Goal: Register for event/course

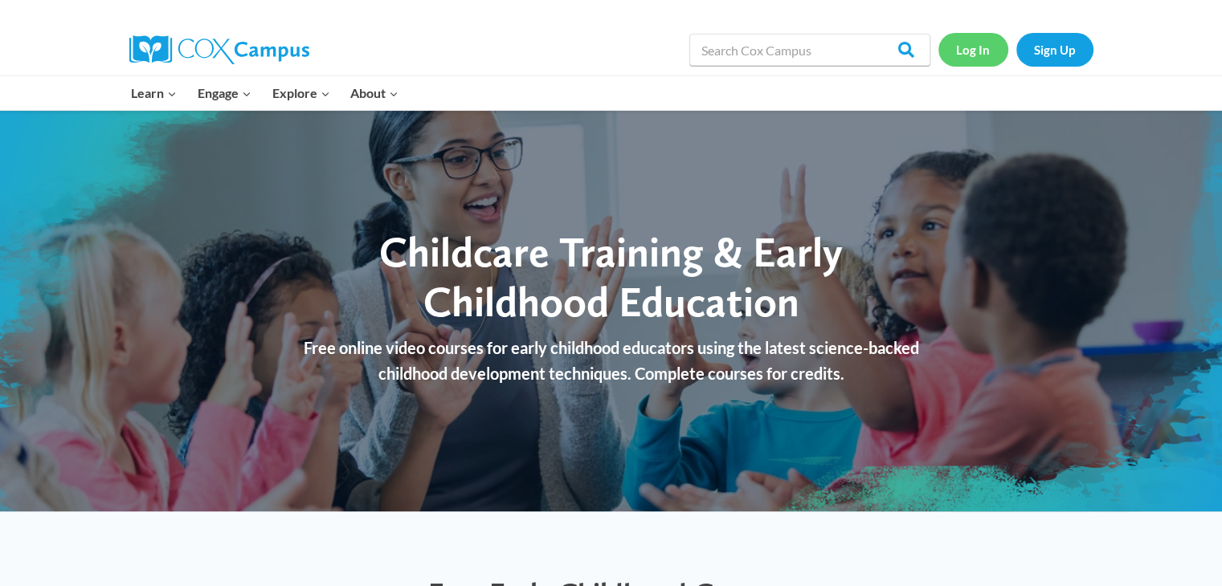
click at [979, 50] on link "Log In" at bounding box center [973, 49] width 70 height 33
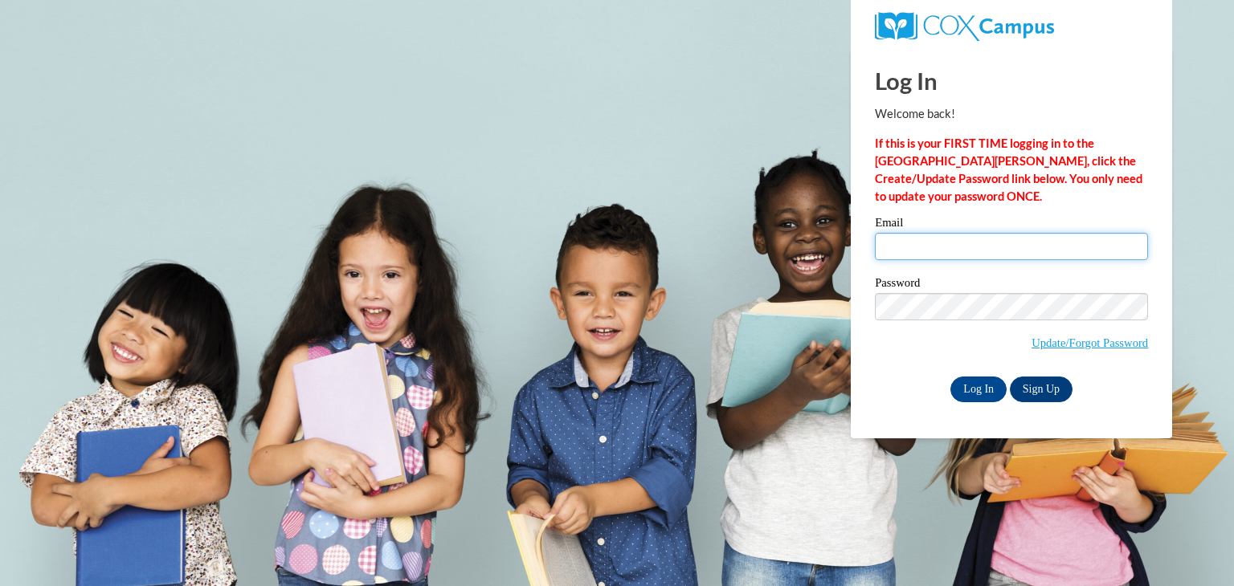
click at [920, 247] on input "Email" at bounding box center [1011, 246] width 273 height 27
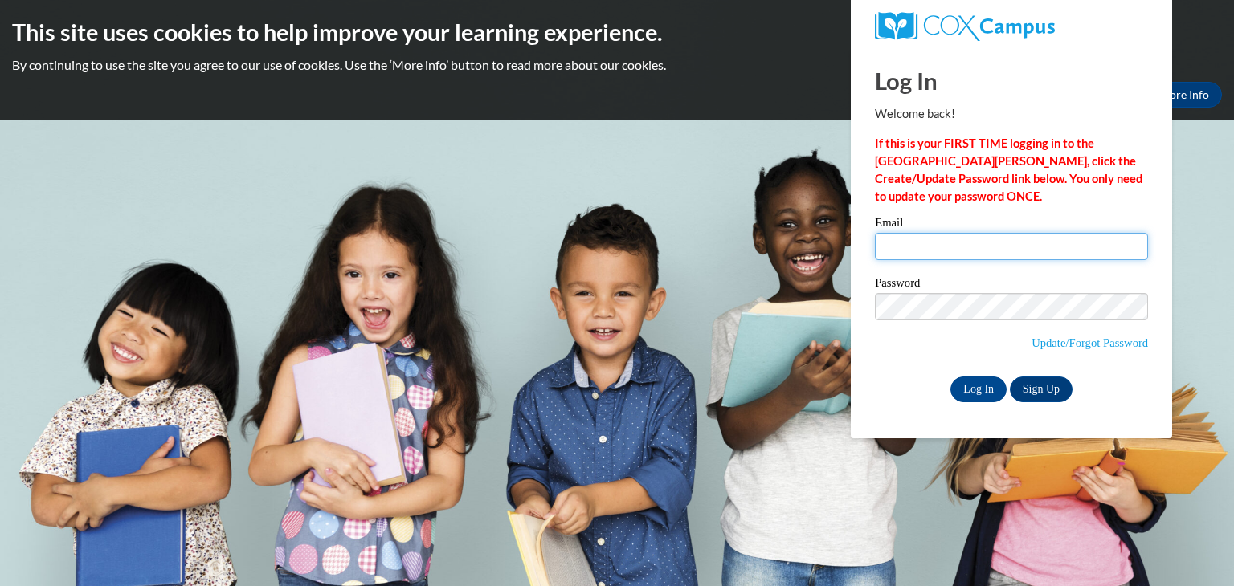
type input "cmcnemar@hotmail.com"
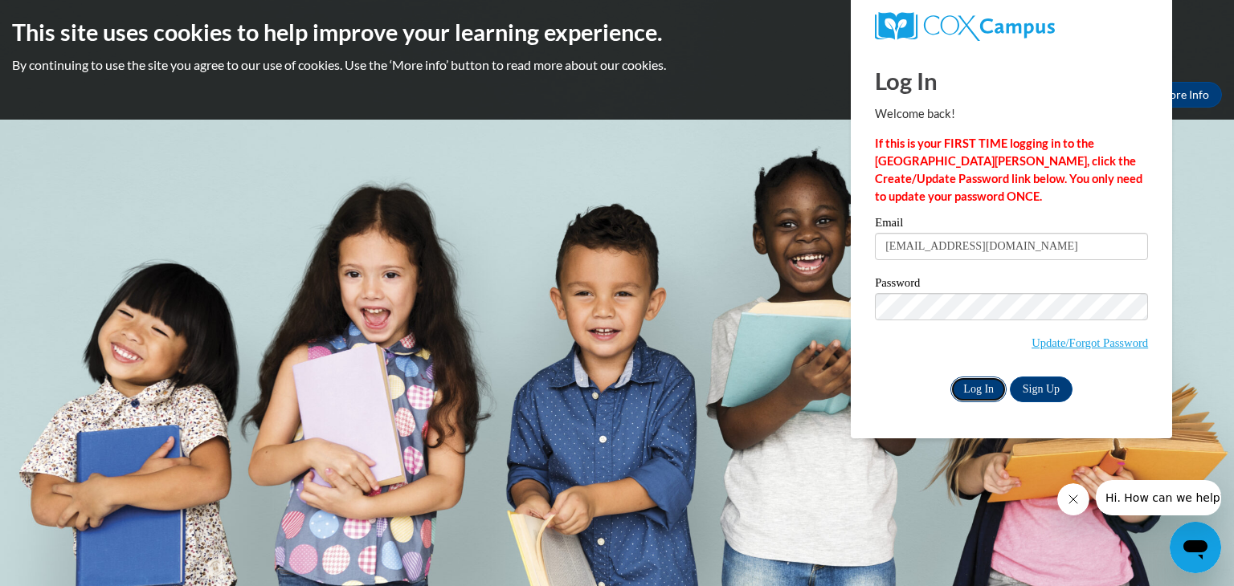
click at [980, 385] on input "Log In" at bounding box center [978, 390] width 56 height 26
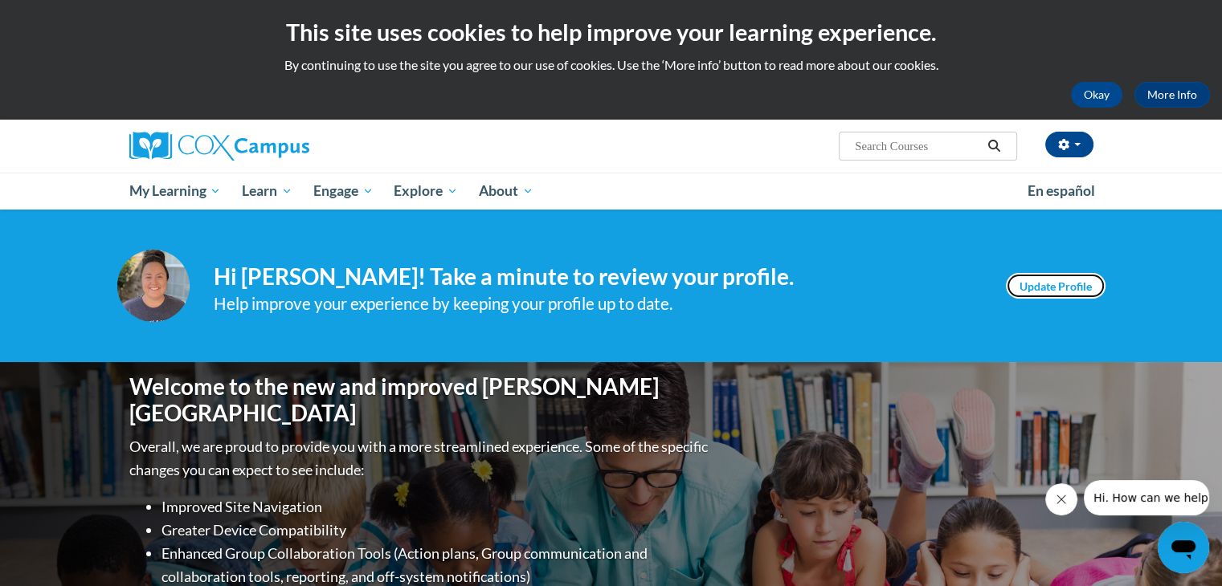
click at [1064, 292] on link "Update Profile" at bounding box center [1056, 286] width 100 height 26
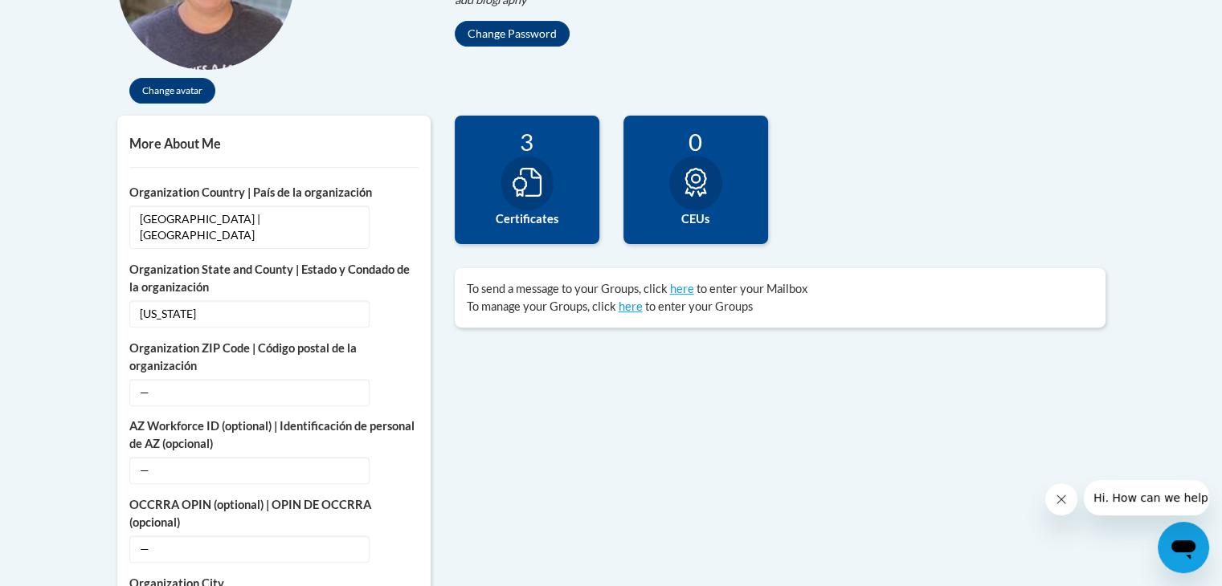
scroll to position [468, 0]
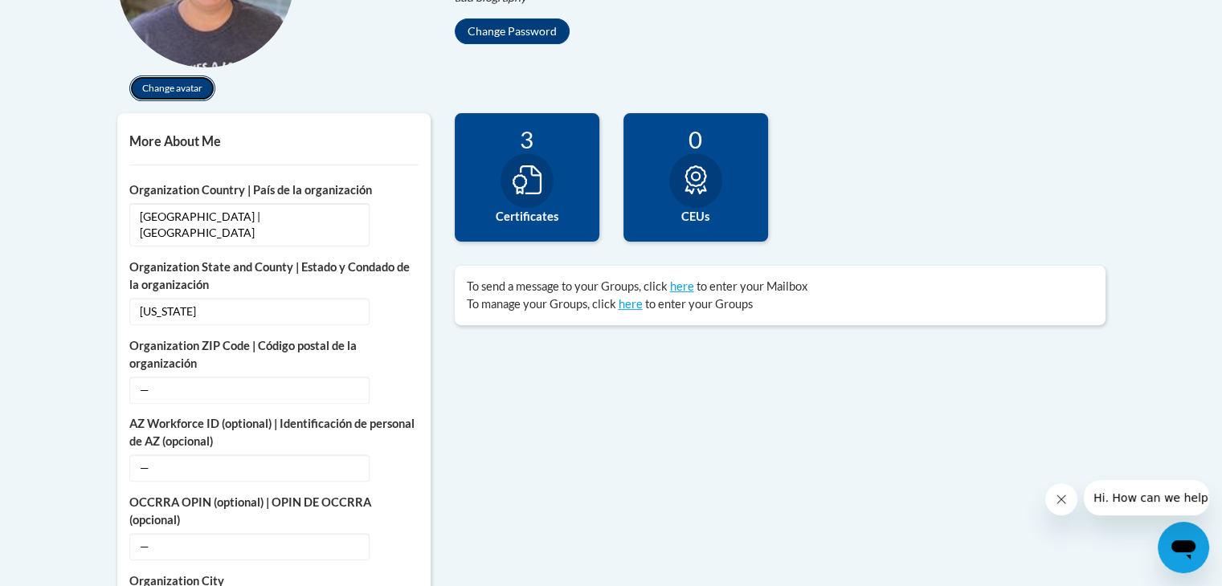
click at [177, 88] on button "Change avatar" at bounding box center [172, 88] width 86 height 26
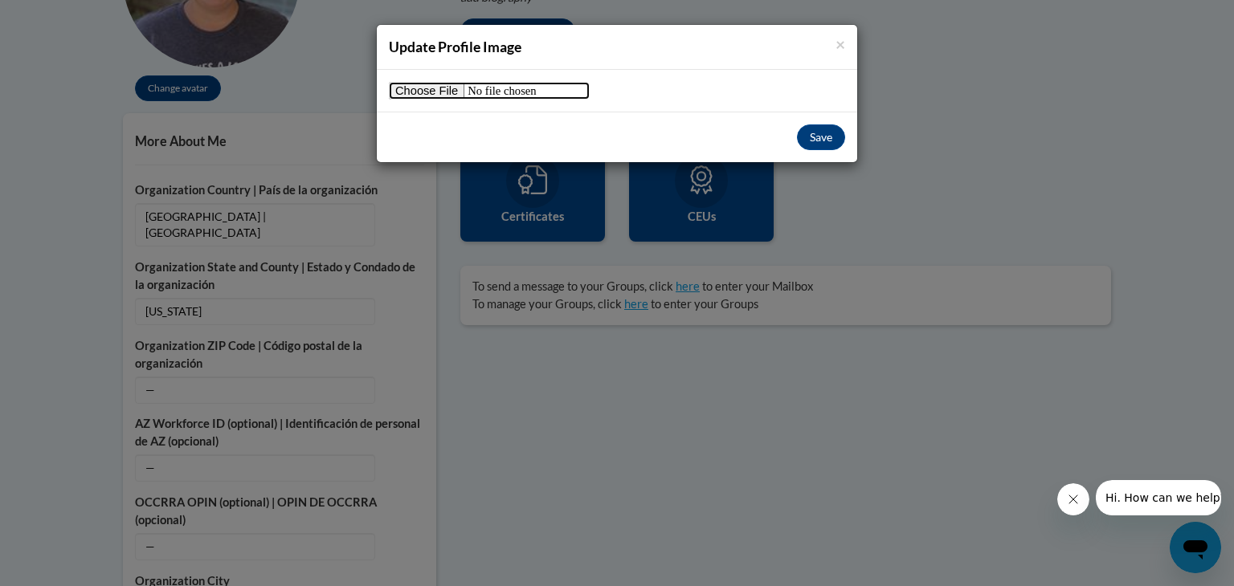
click at [447, 84] on input "file" at bounding box center [489, 91] width 201 height 18
click at [823, 133] on button "Save" at bounding box center [821, 137] width 48 height 26
click at [827, 136] on button "Save" at bounding box center [821, 137] width 48 height 26
click at [1075, 497] on icon "Close message from company" at bounding box center [1072, 499] width 13 height 13
click at [447, 93] on input "file" at bounding box center [489, 91] width 201 height 18
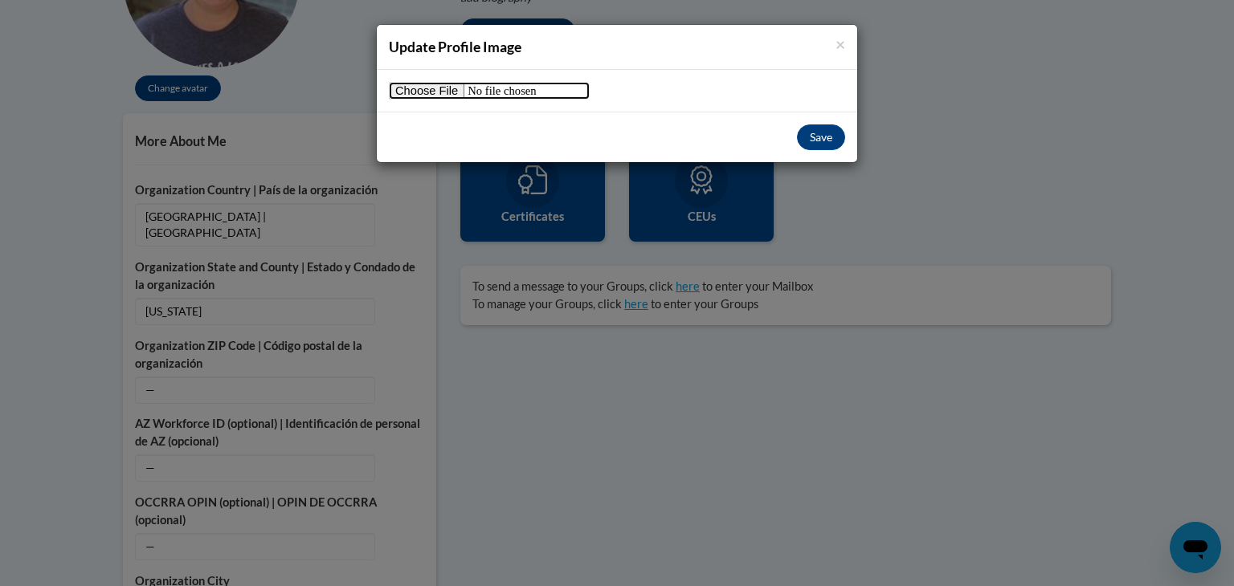
type input "C:\fakepath\unnamed.jpg"
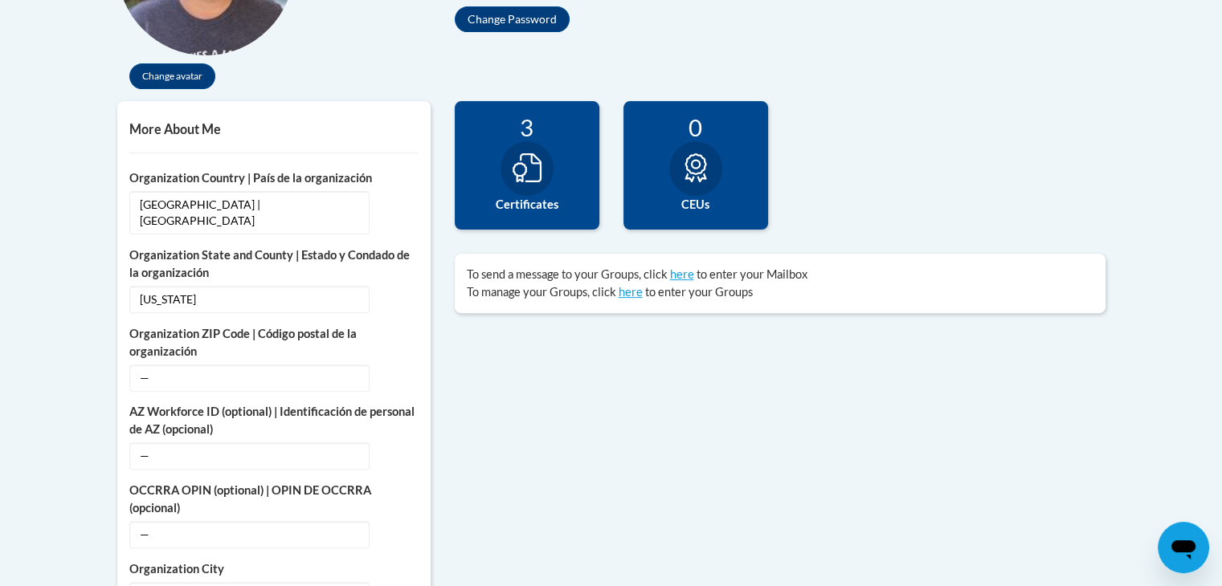
scroll to position [498, 0]
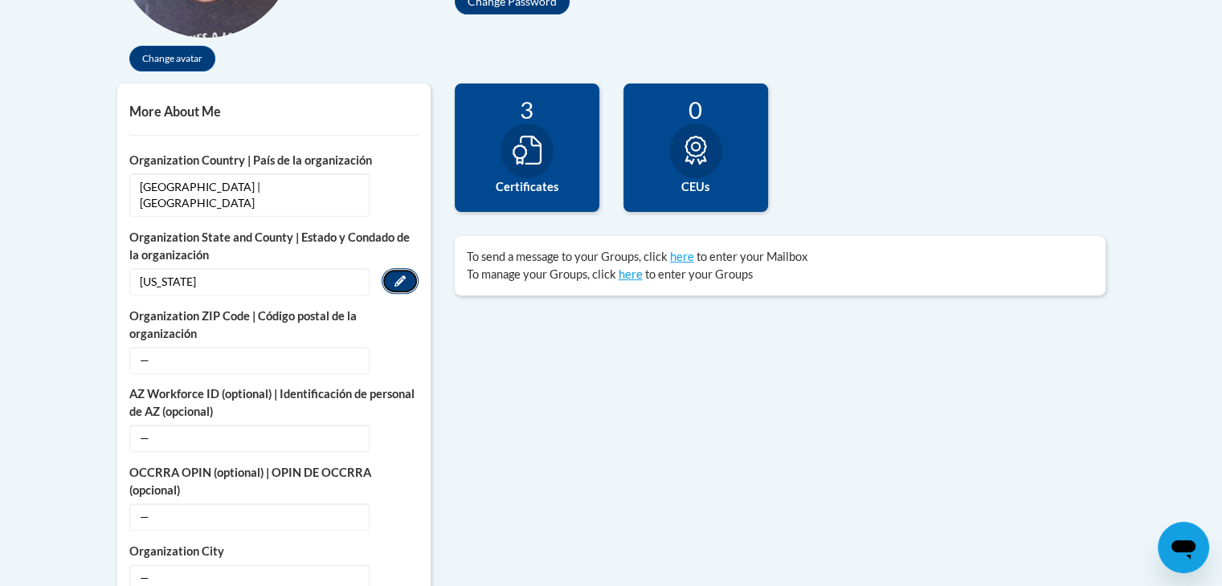
click at [398, 275] on icon "Custom profile fields" at bounding box center [399, 280] width 11 height 11
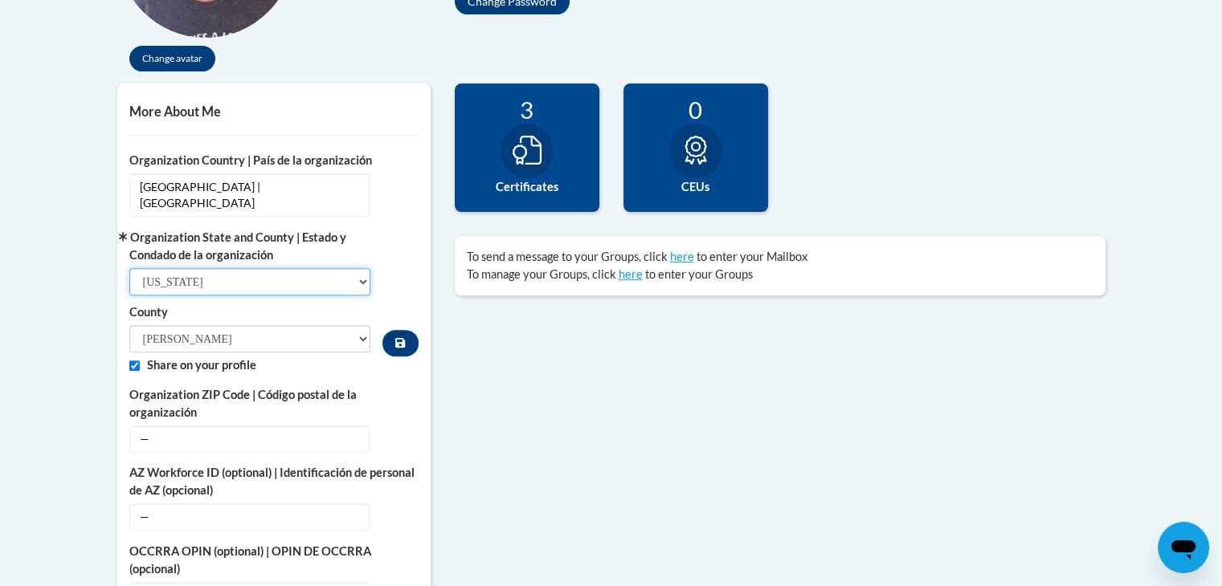
click at [366, 268] on select "Select State Alabama Alaska Arizona Arkansas California Colorado Connecticut De…" at bounding box center [250, 281] width 242 height 27
select select "Georgia"
click at [129, 268] on select "Select State Alabama Alaska Arizona Arkansas California Colorado Connecticut De…" at bounding box center [250, 281] width 242 height 27
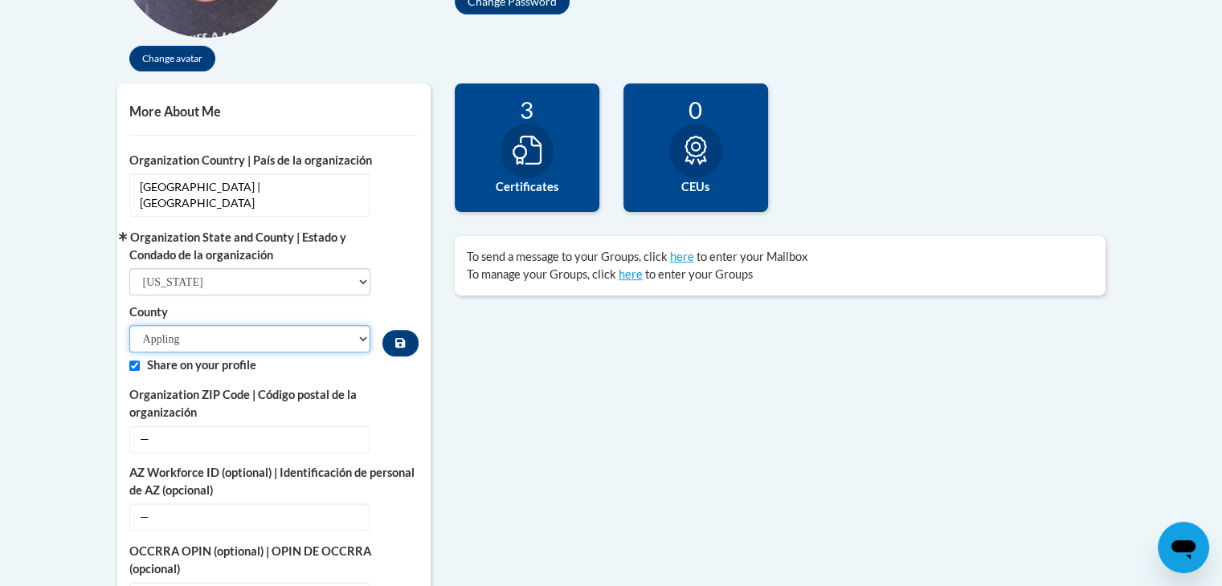
click at [363, 325] on select "Appling Atkinson Bacon Baker Baldwin Banks Barrow Bartow Ben Hill Berrien Bibb …" at bounding box center [250, 338] width 242 height 27
select select "Effingham"
click at [129, 325] on select "Appling Atkinson Bacon Baker Baldwin Banks Barrow Bartow Ben Hill Berrien Bibb …" at bounding box center [250, 338] width 242 height 27
click at [402, 337] on icon "Custom profile fields" at bounding box center [400, 342] width 10 height 11
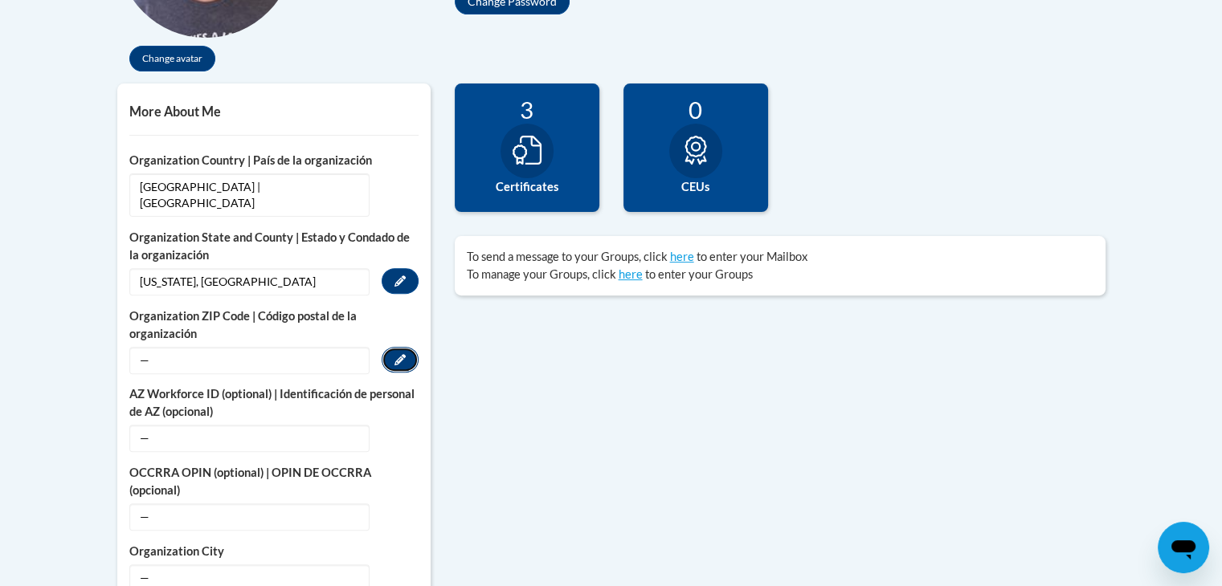
click at [405, 354] on icon "Custom profile fields" at bounding box center [399, 359] width 11 height 11
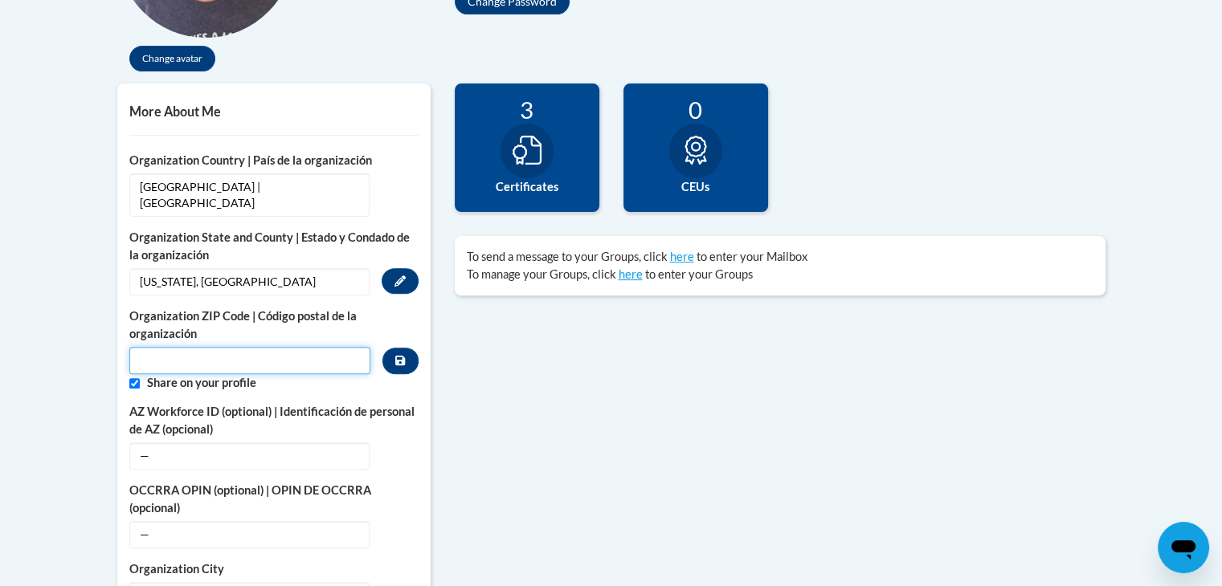
click at [337, 347] on input "Metadata input" at bounding box center [250, 360] width 242 height 27
type input "31326"
click at [135, 378] on input "Custom profile fields" at bounding box center [134, 383] width 10 height 10
checkbox input "false"
click at [406, 348] on button "Custom profile fields" at bounding box center [399, 361] width 35 height 27
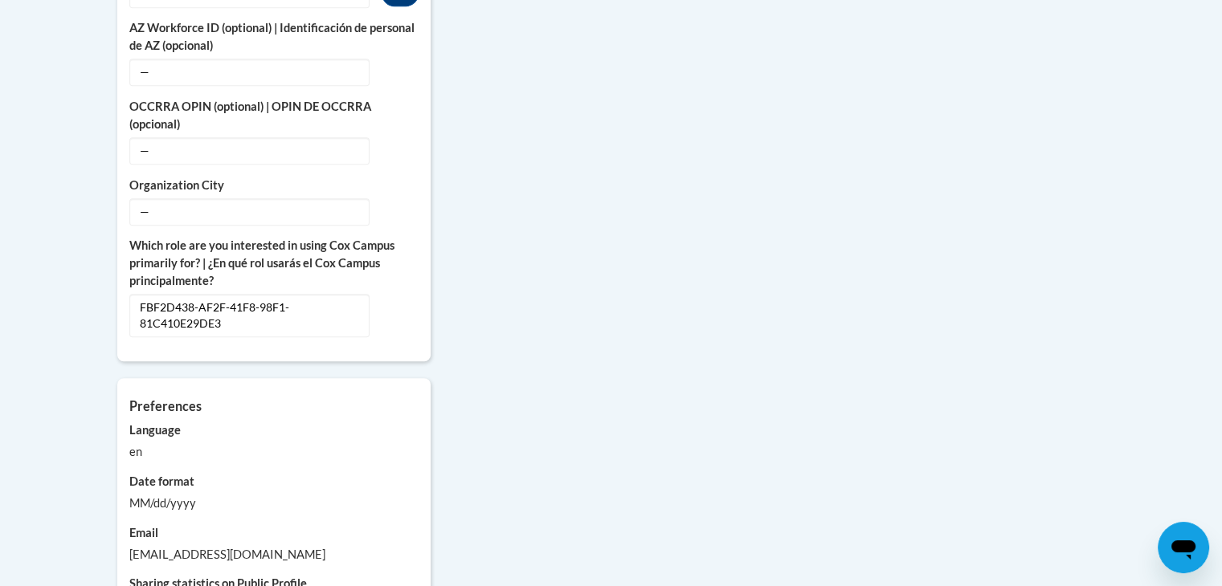
scroll to position [866, 0]
click at [341, 293] on span "FBF2D438-AF2F-41F8-98F1-81C410E29DE3" at bounding box center [249, 313] width 240 height 43
click at [395, 292] on button "Edit" at bounding box center [399, 305] width 37 height 26
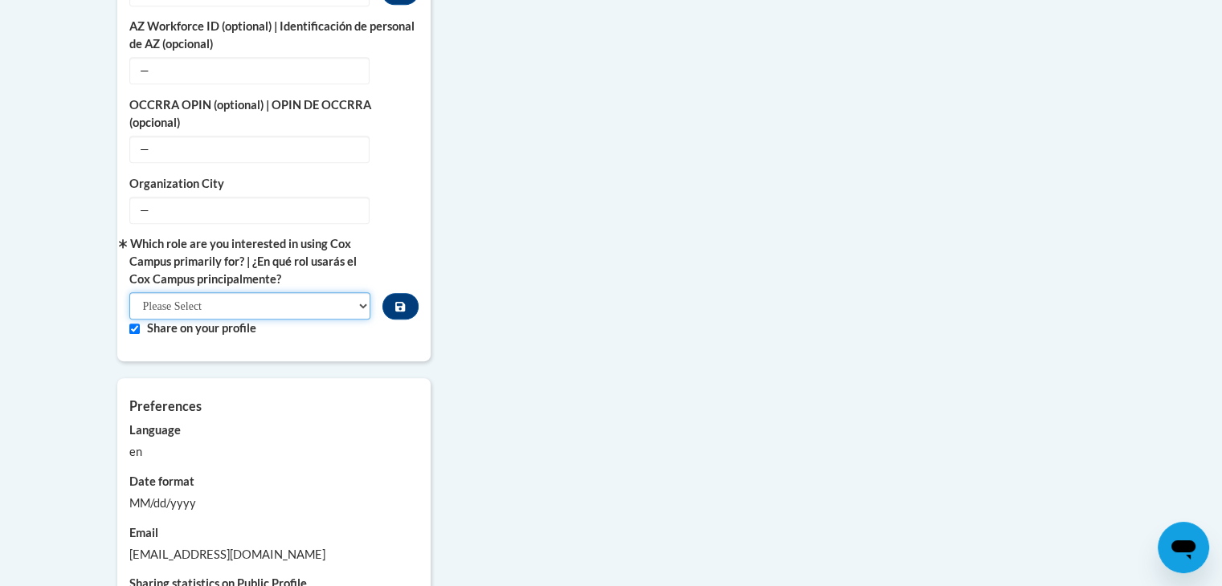
click at [363, 293] on select "Please Select College/University | Colegio/Universidad Community/Nonprofit Part…" at bounding box center [250, 305] width 242 height 27
select select "fbf2d438-af2f-41f8-98f1-81c410e29de3"
click at [129, 292] on select "Please Select College/University | Colegio/Universidad Community/Nonprofit Part…" at bounding box center [250, 305] width 242 height 27
click at [135, 324] on input "Custom profile fields" at bounding box center [134, 329] width 10 height 10
checkbox input "false"
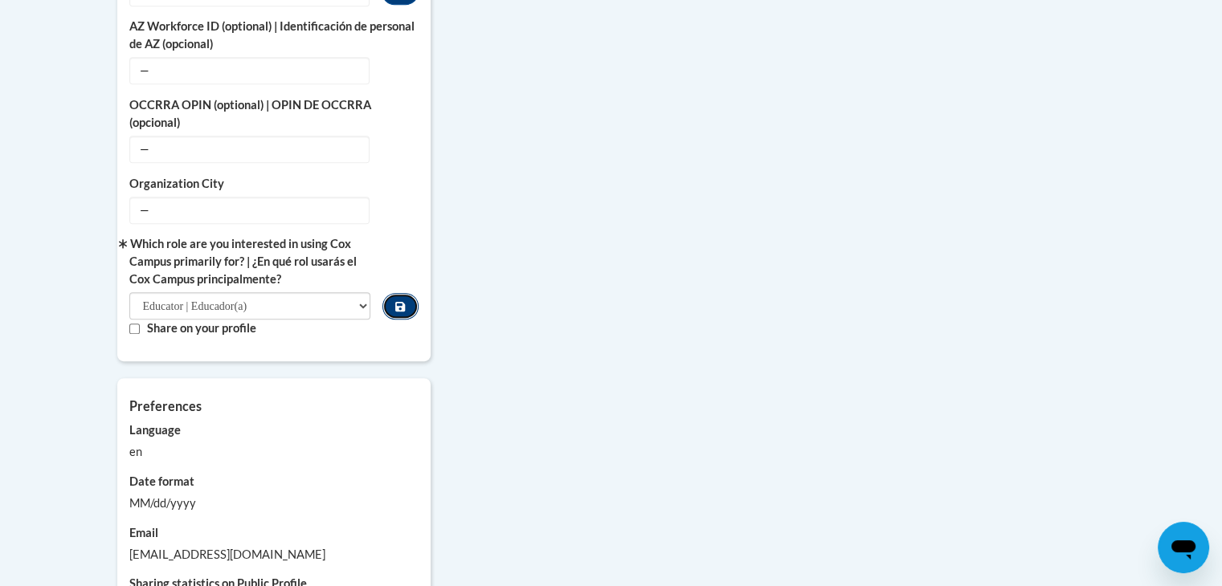
click at [402, 302] on icon "Custom profile fields" at bounding box center [400, 307] width 10 height 10
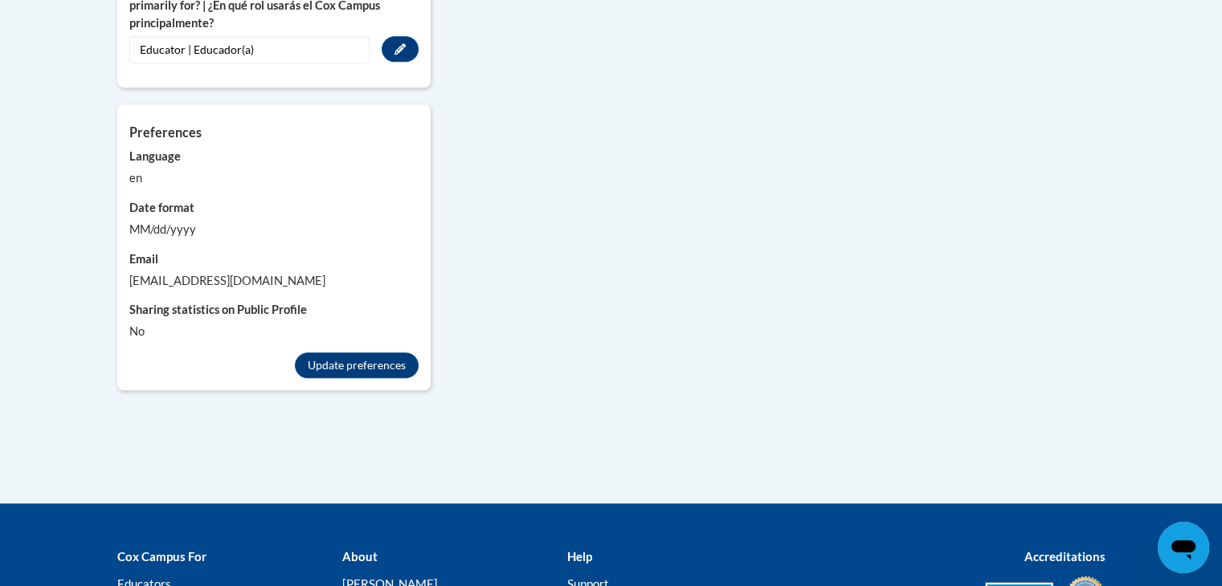
scroll to position [1155, 0]
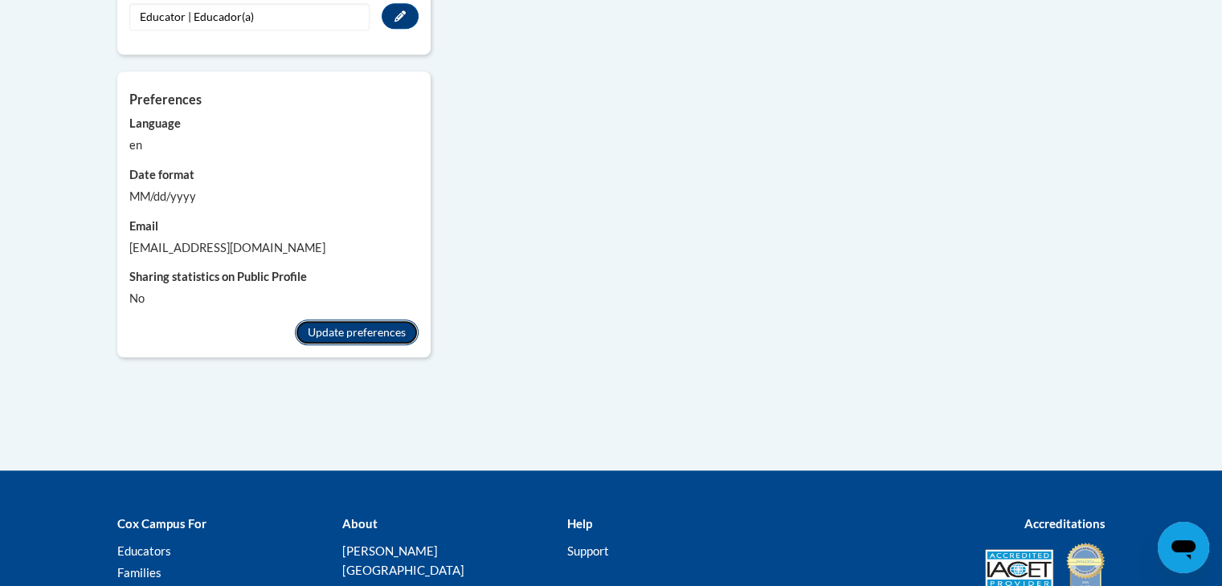
click at [369, 320] on button "Update preferences" at bounding box center [357, 333] width 124 height 26
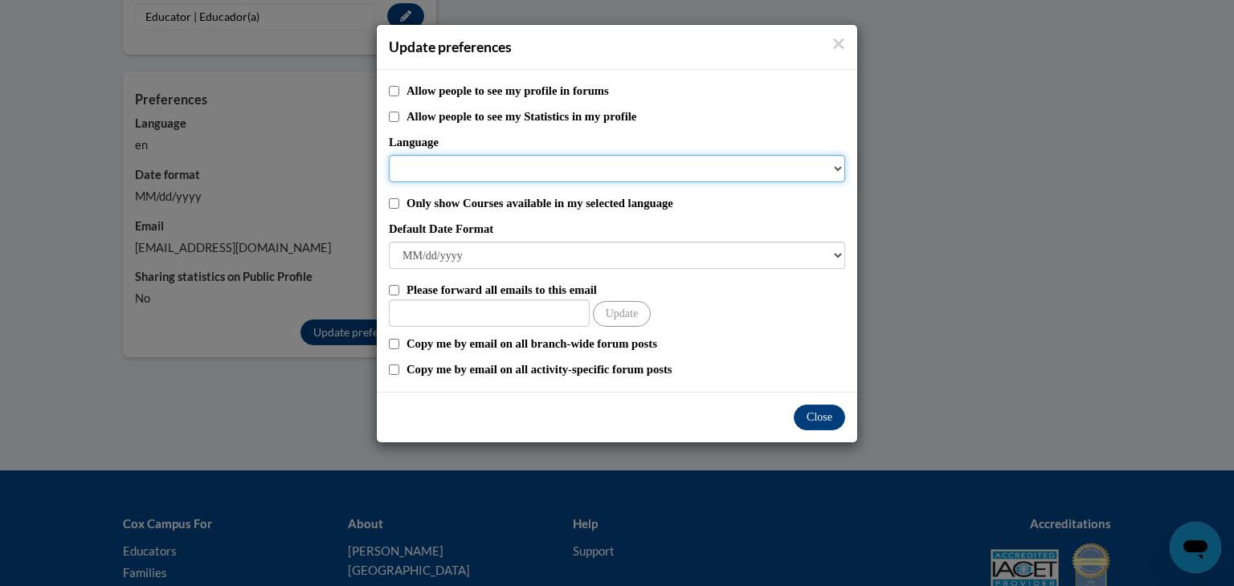
click at [814, 164] on select "Language" at bounding box center [617, 168] width 456 height 27
click at [833, 174] on select "Language" at bounding box center [617, 168] width 456 height 27
click at [841, 174] on select "Language" at bounding box center [617, 168] width 456 height 27
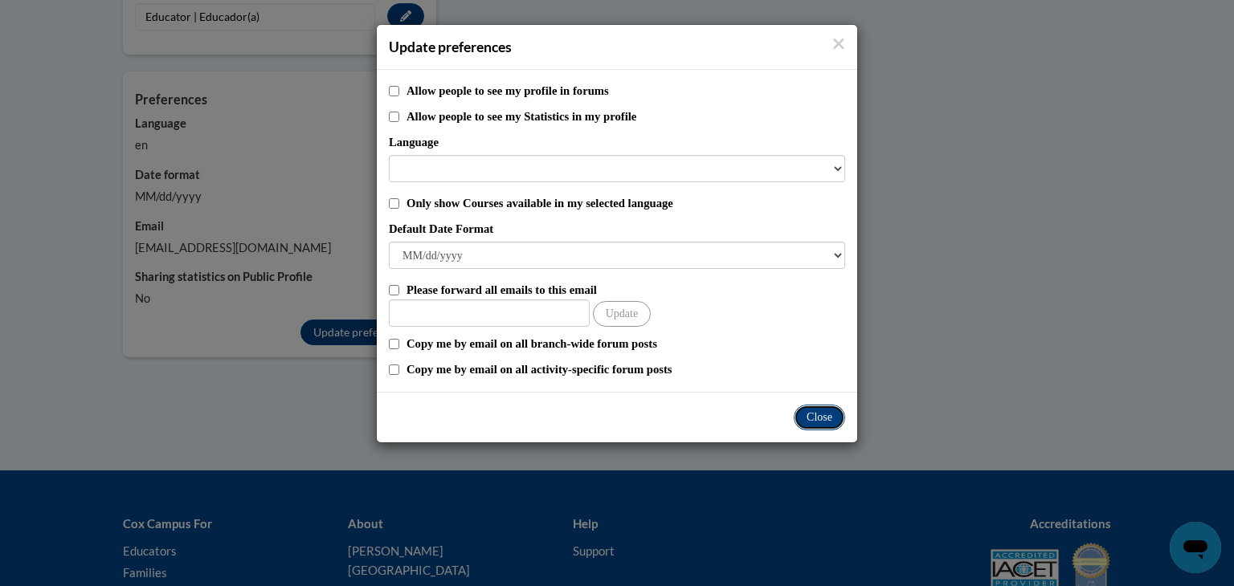
click at [822, 413] on button "Close" at bounding box center [818, 418] width 51 height 26
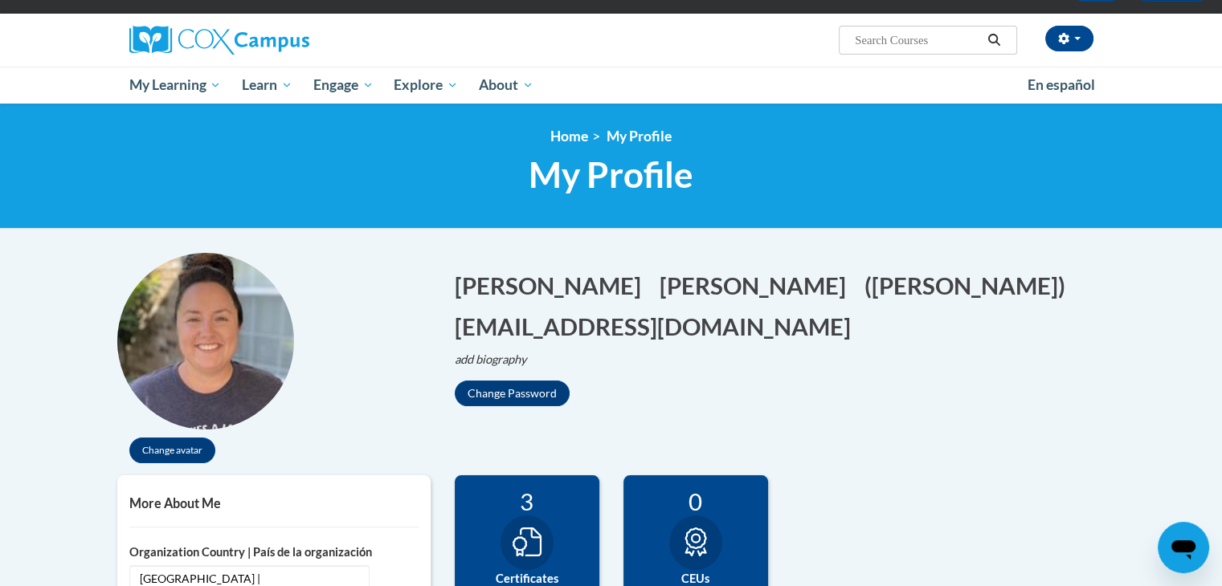
scroll to position [16, 0]
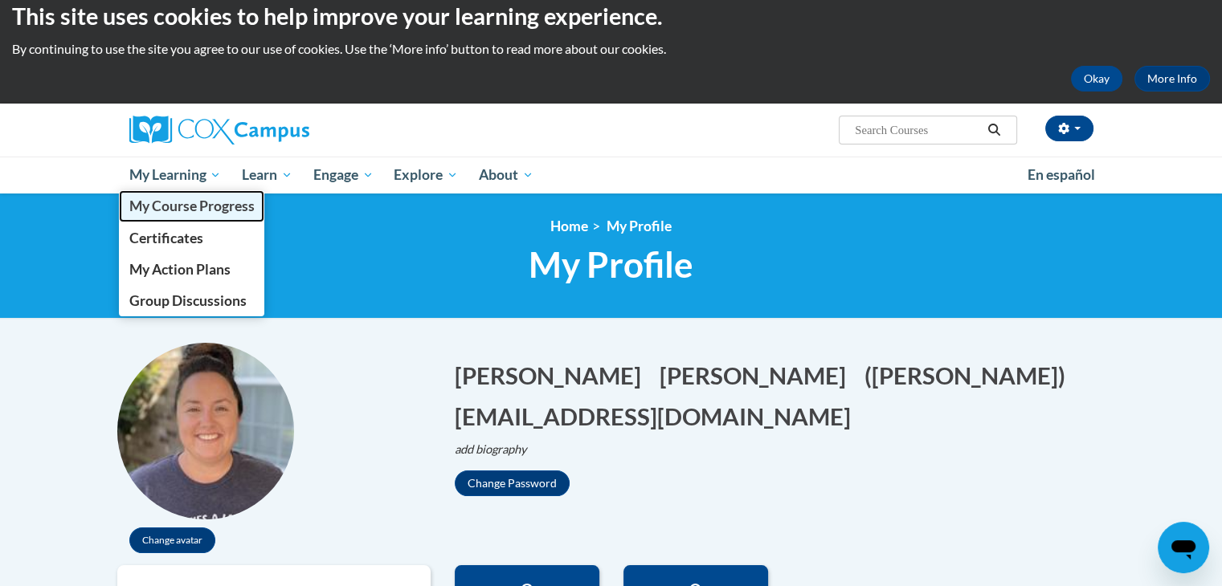
click at [203, 203] on span "My Course Progress" at bounding box center [191, 206] width 125 height 17
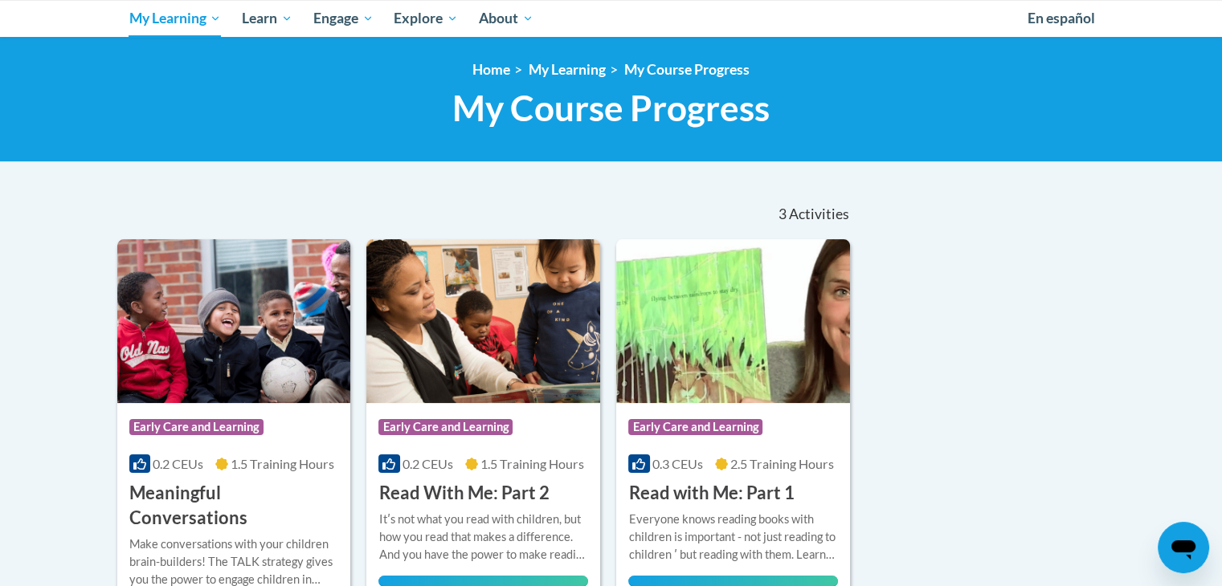
scroll to position [171, 0]
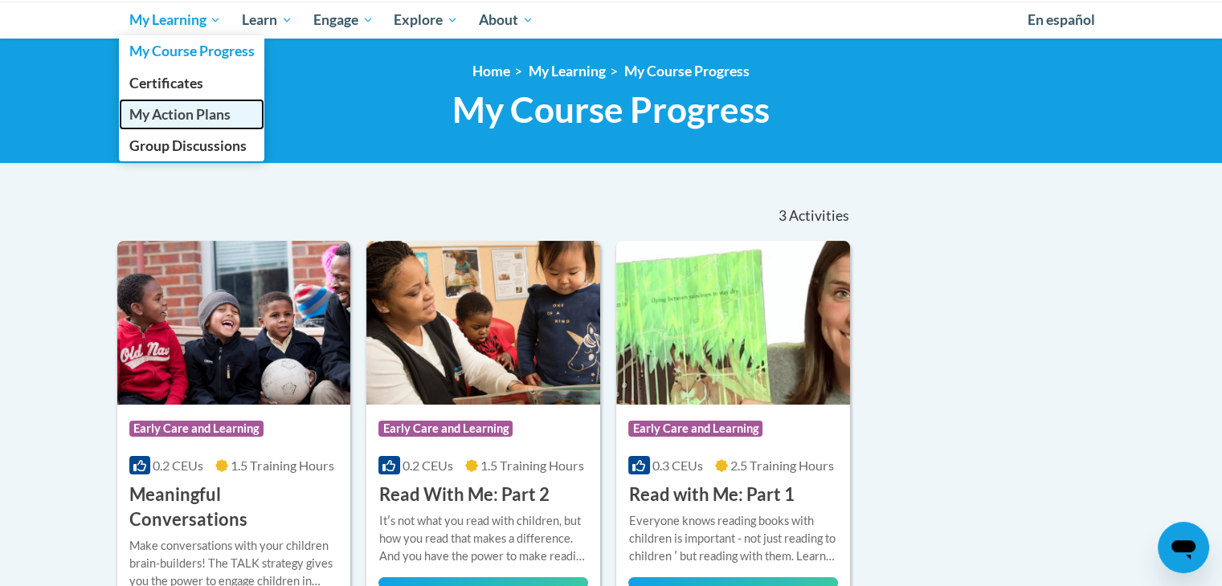
click at [209, 109] on span "My Action Plans" at bounding box center [179, 114] width 101 height 17
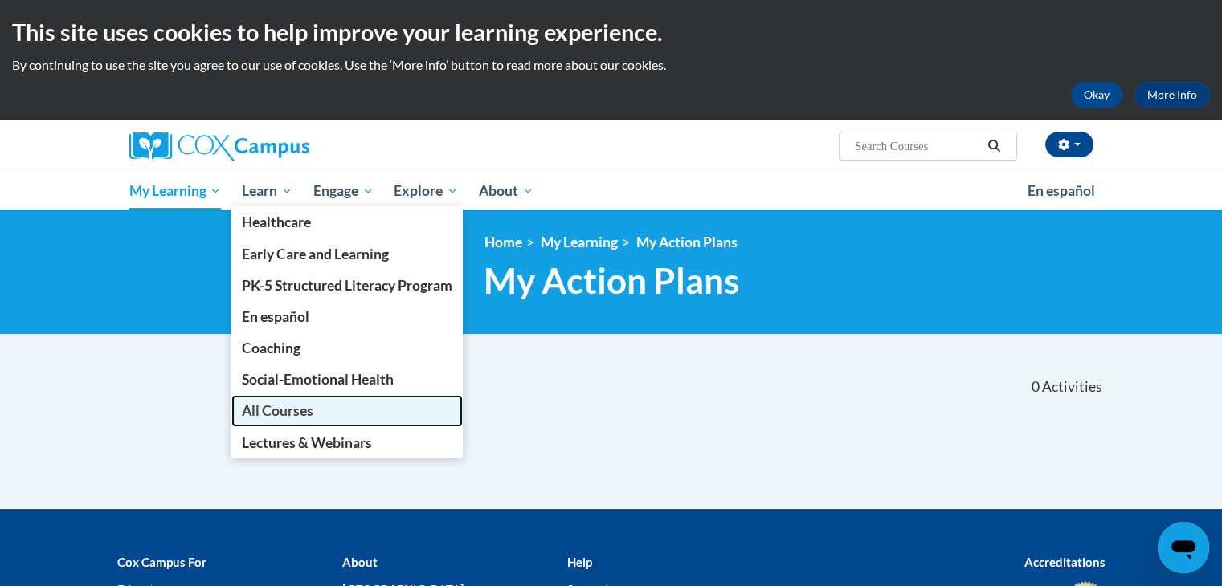
click at [298, 406] on span "All Courses" at bounding box center [277, 410] width 71 height 17
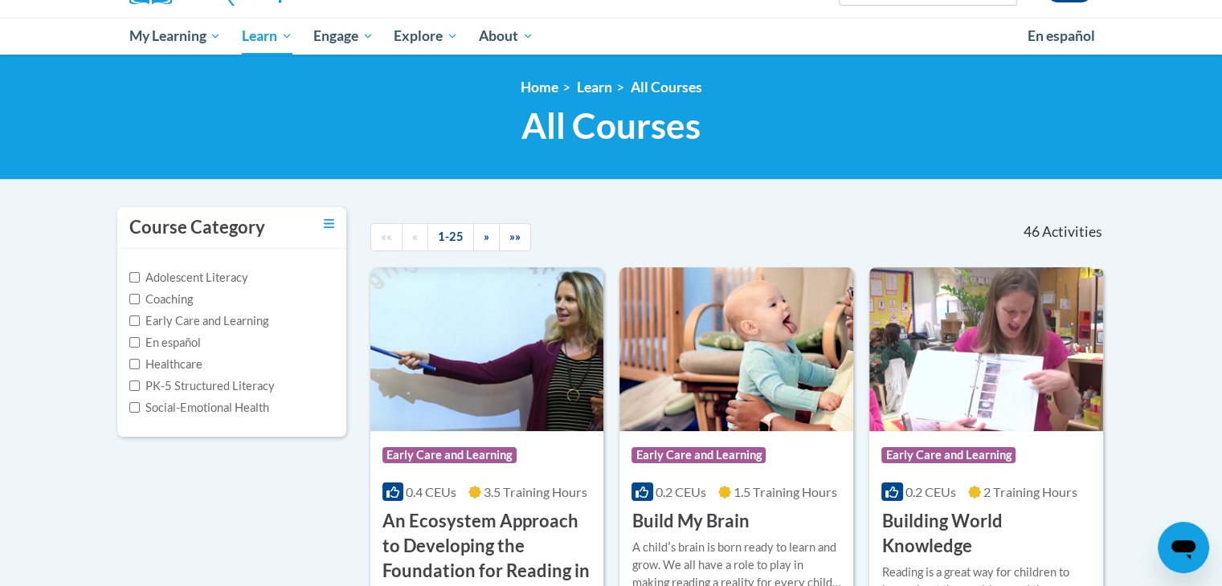
scroll to position [257, 0]
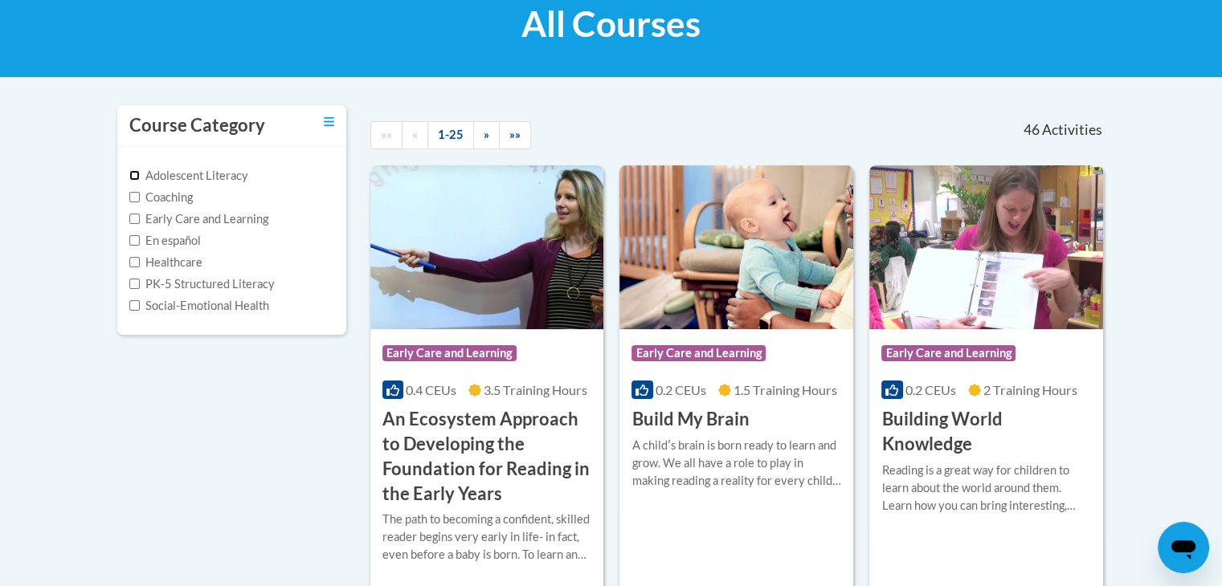
click at [137, 172] on input "Adolescent Literacy" at bounding box center [134, 175] width 10 height 10
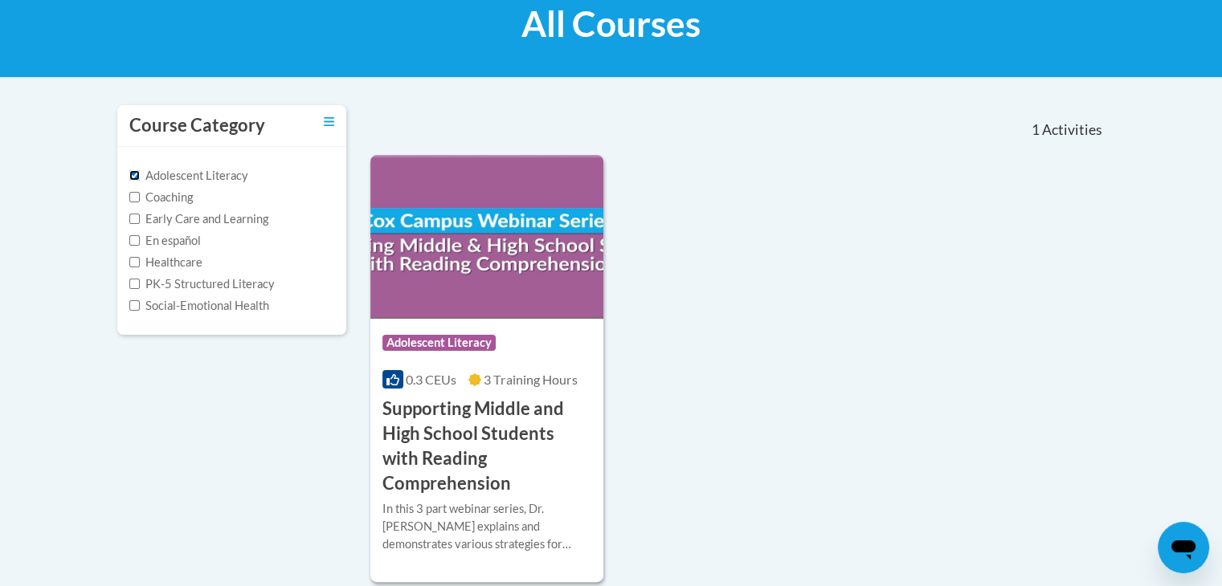
click at [135, 174] on input "Adolescent Literacy" at bounding box center [134, 175] width 10 height 10
checkbox input "false"
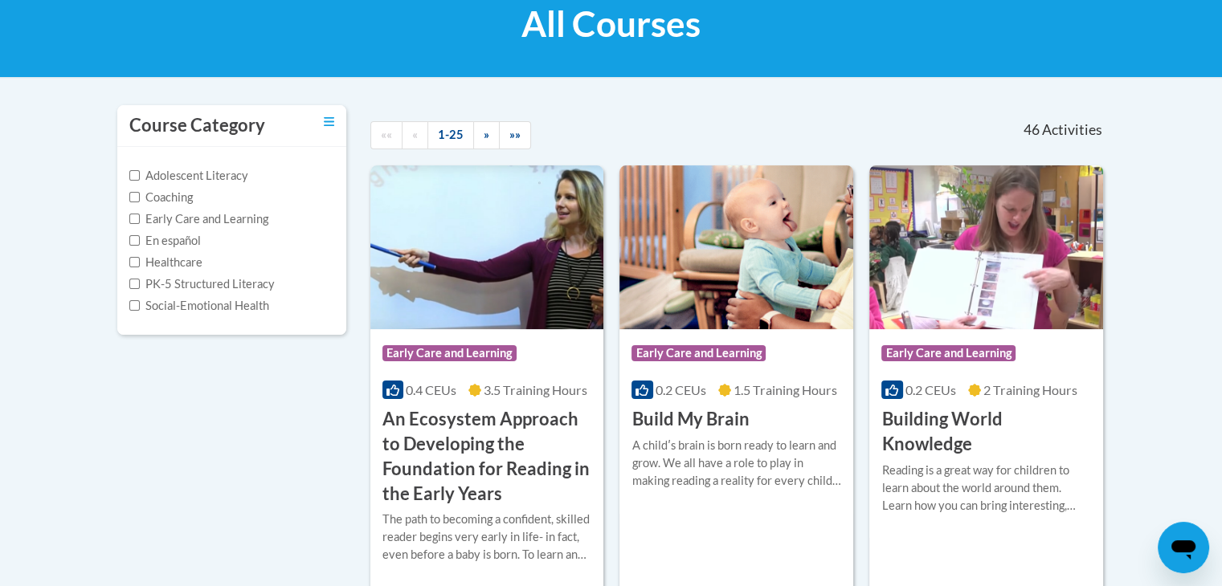
click at [135, 222] on label "Early Care and Learning" at bounding box center [198, 219] width 139 height 18
click at [135, 222] on input "Early Care and Learning" at bounding box center [134, 219] width 10 height 10
checkbox input "true"
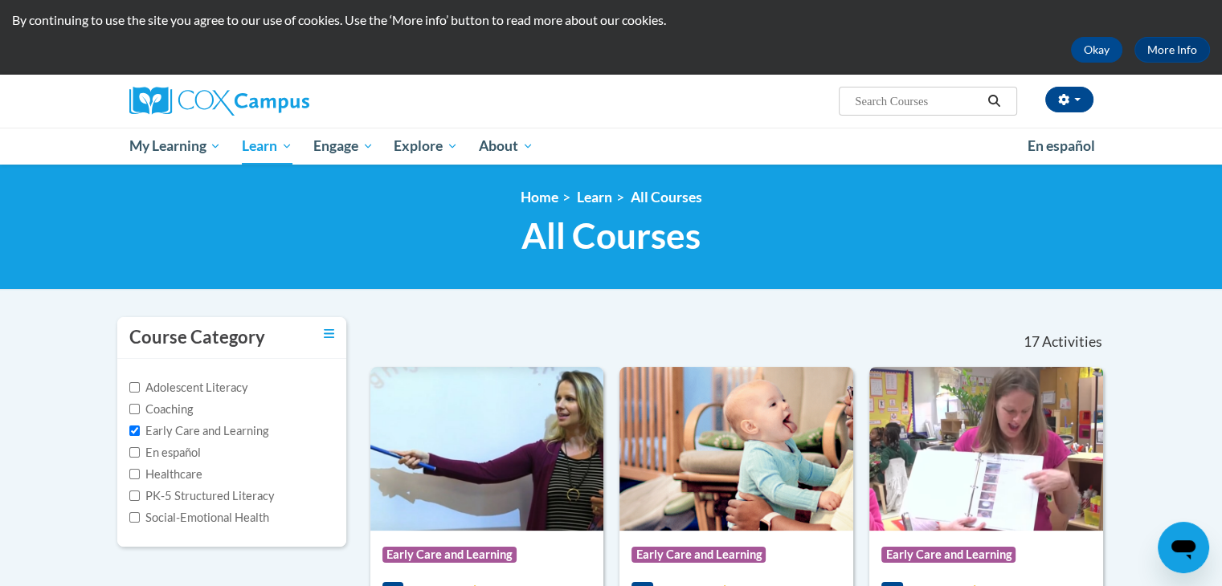
scroll to position [22, 0]
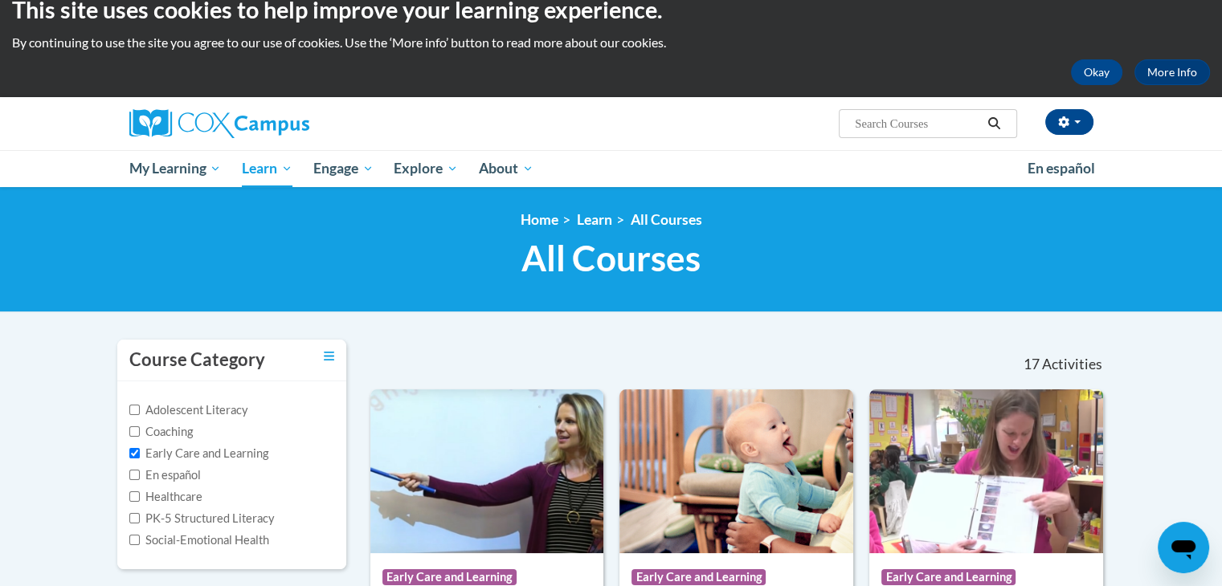
click at [887, 122] on input "Search..." at bounding box center [917, 123] width 129 height 19
type input "meaningful read alouds"
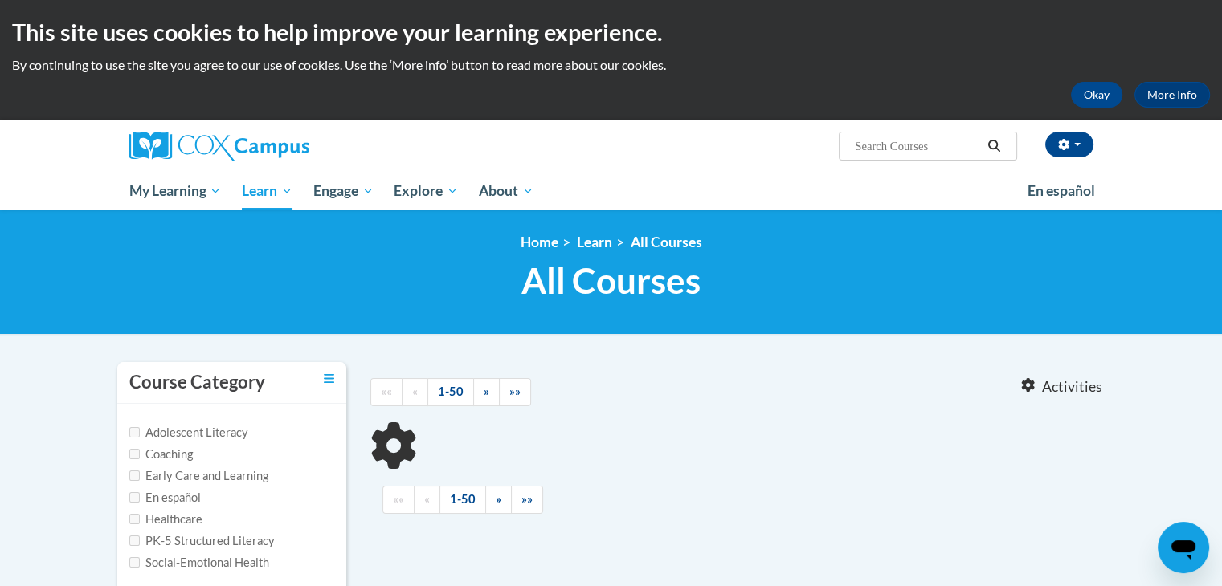
type input "meaningful read alouds"
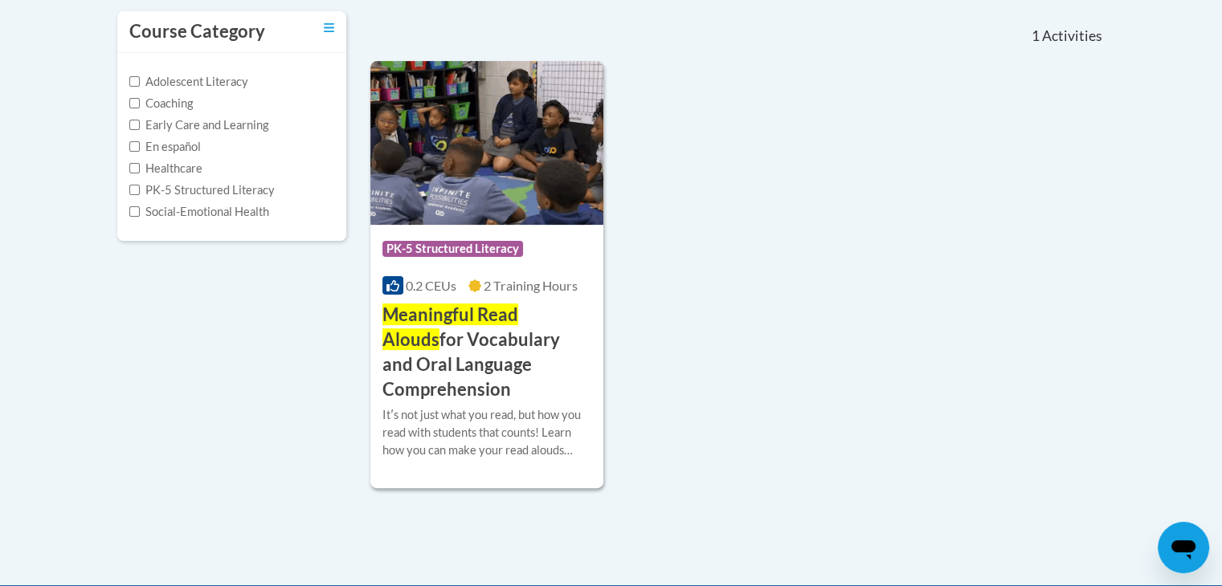
scroll to position [363, 0]
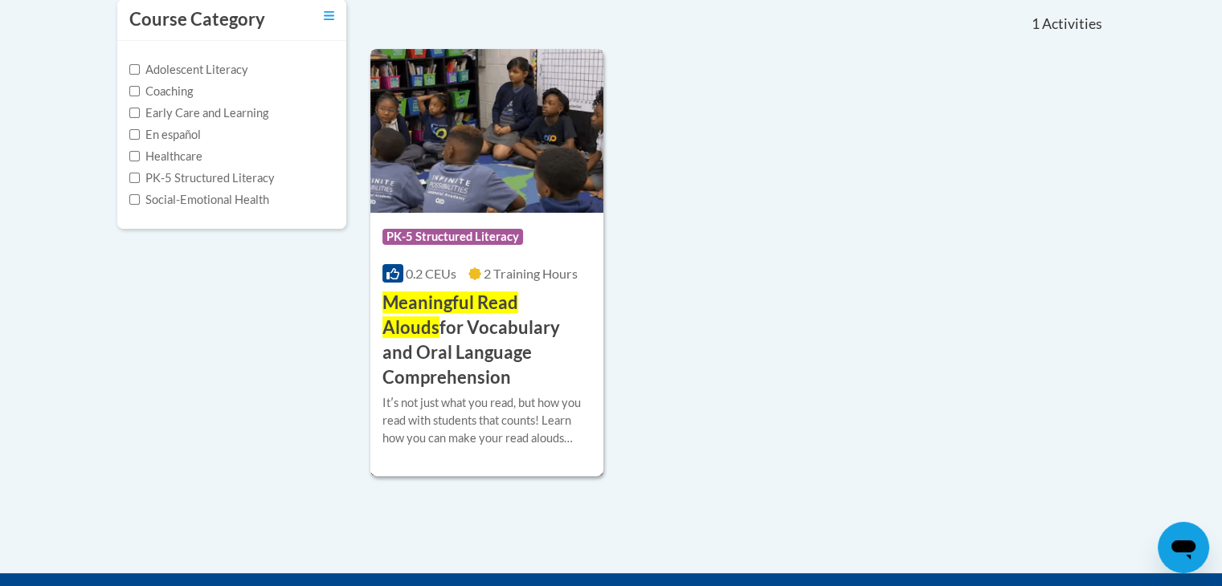
click at [492, 123] on img at bounding box center [487, 131] width 234 height 164
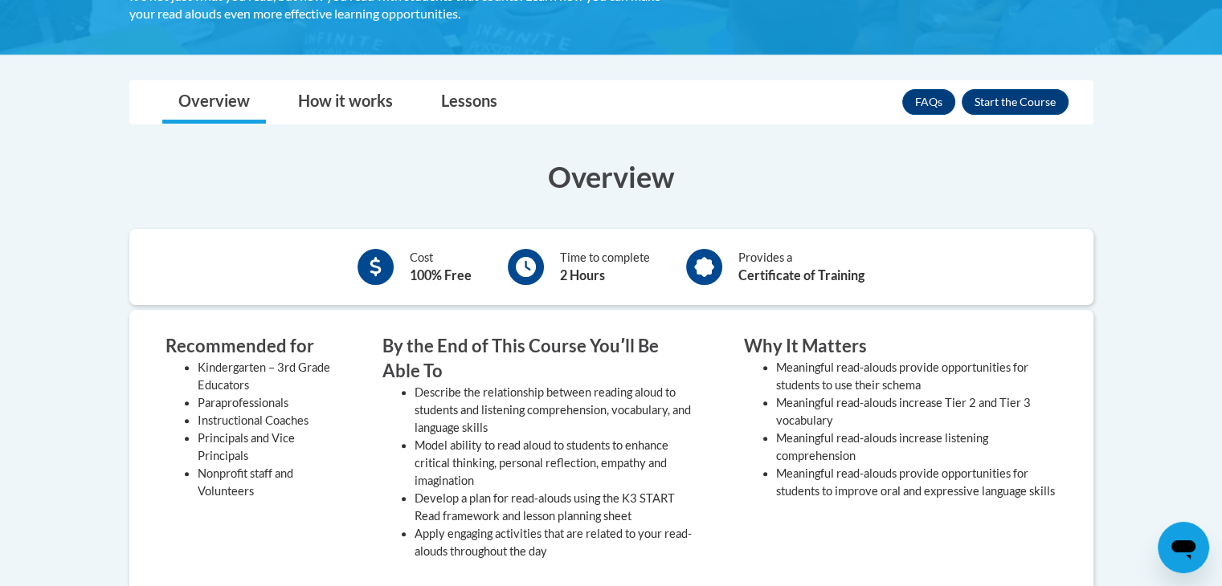
scroll to position [439, 0]
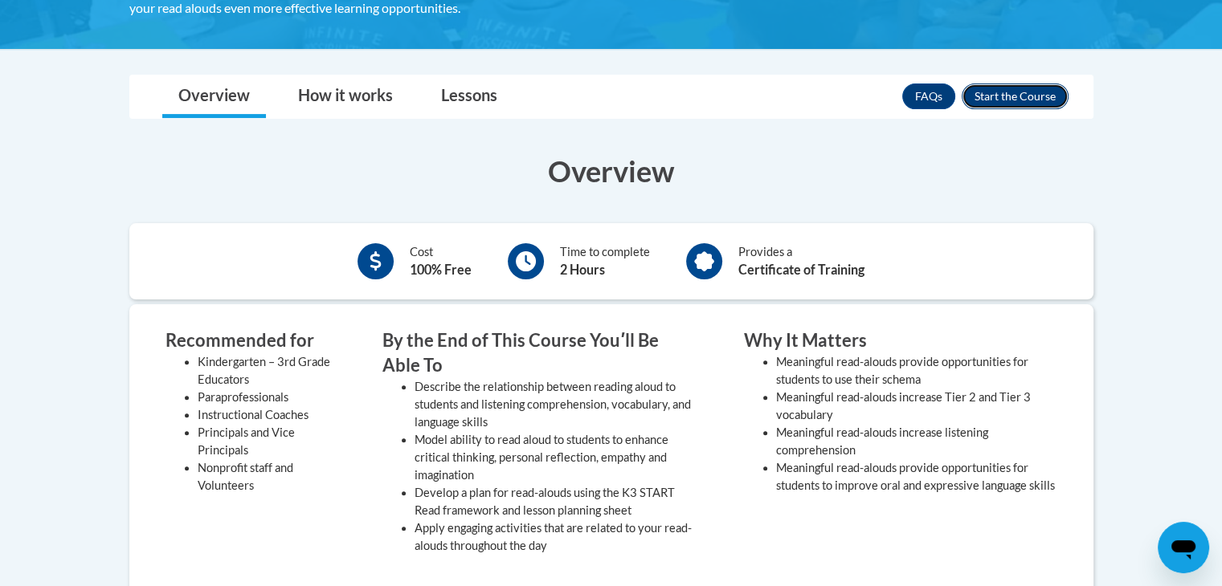
click at [1002, 91] on button "Enroll" at bounding box center [1014, 97] width 107 height 26
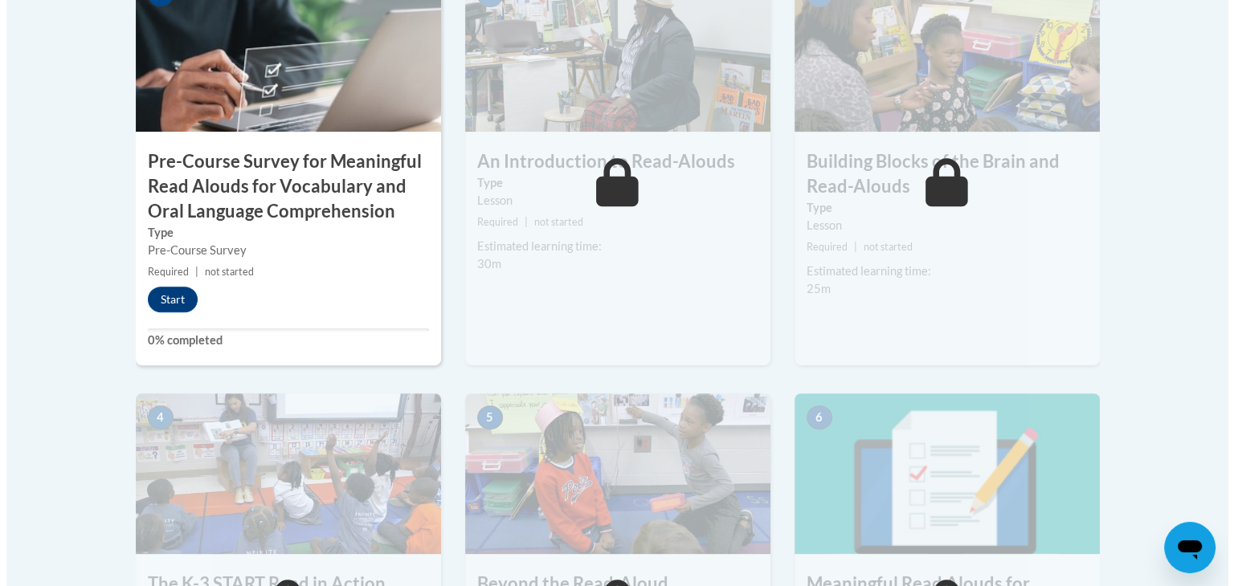
scroll to position [646, 0]
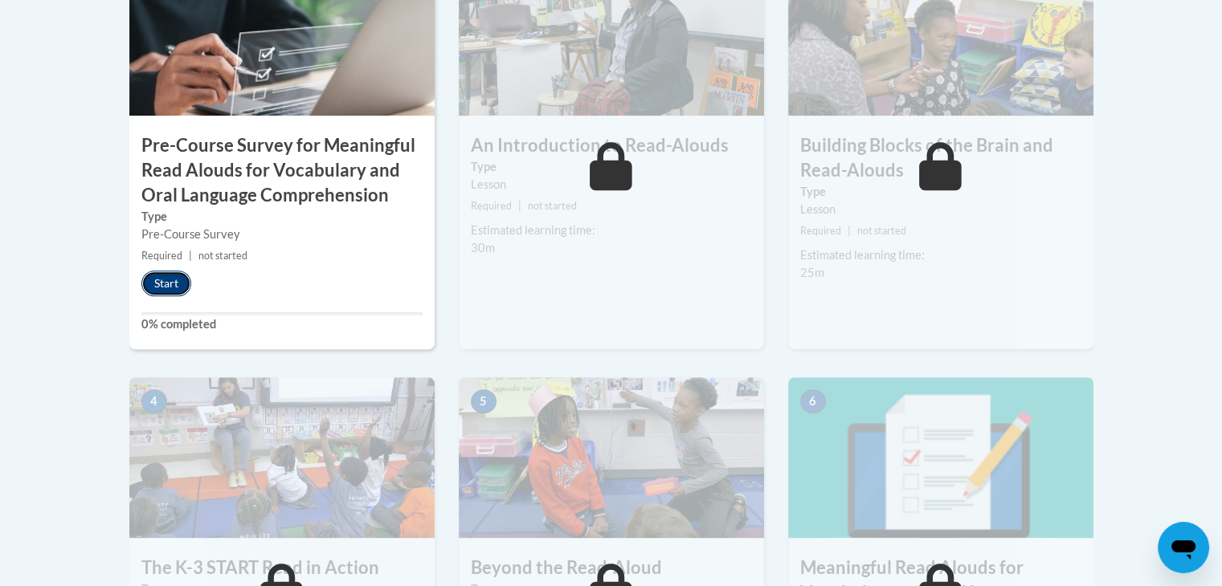
click at [173, 274] on button "Start" at bounding box center [166, 284] width 50 height 26
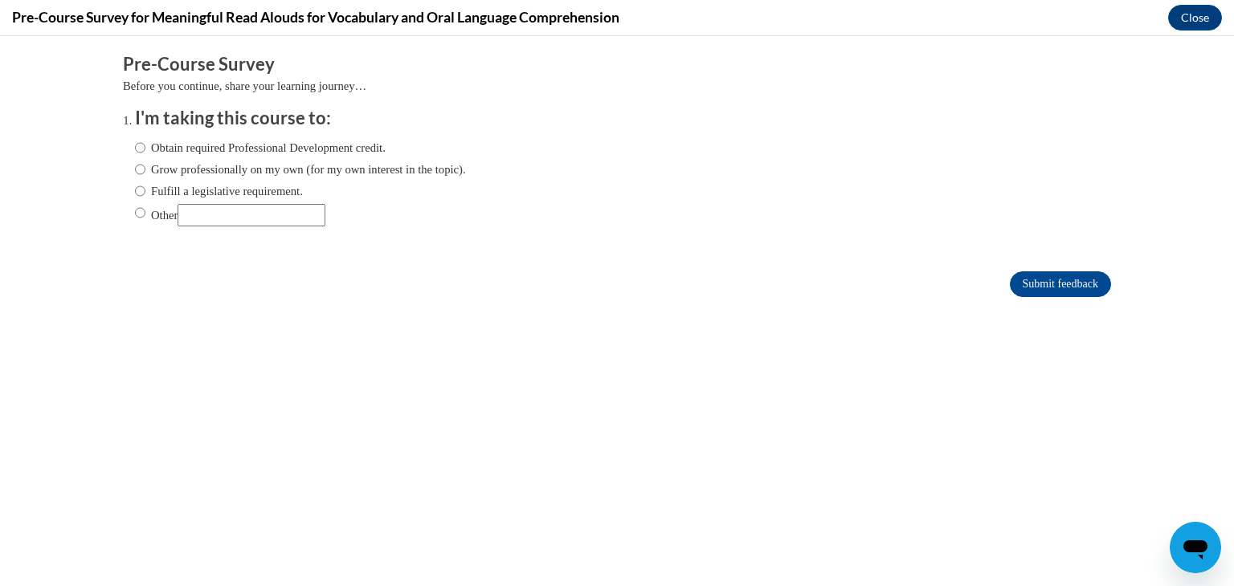
scroll to position [0, 0]
click at [135, 146] on input "Obtain required Professional Development credit." at bounding box center [140, 148] width 10 height 18
radio input "true"
click at [1047, 279] on input "Submit feedback" at bounding box center [1060, 284] width 101 height 26
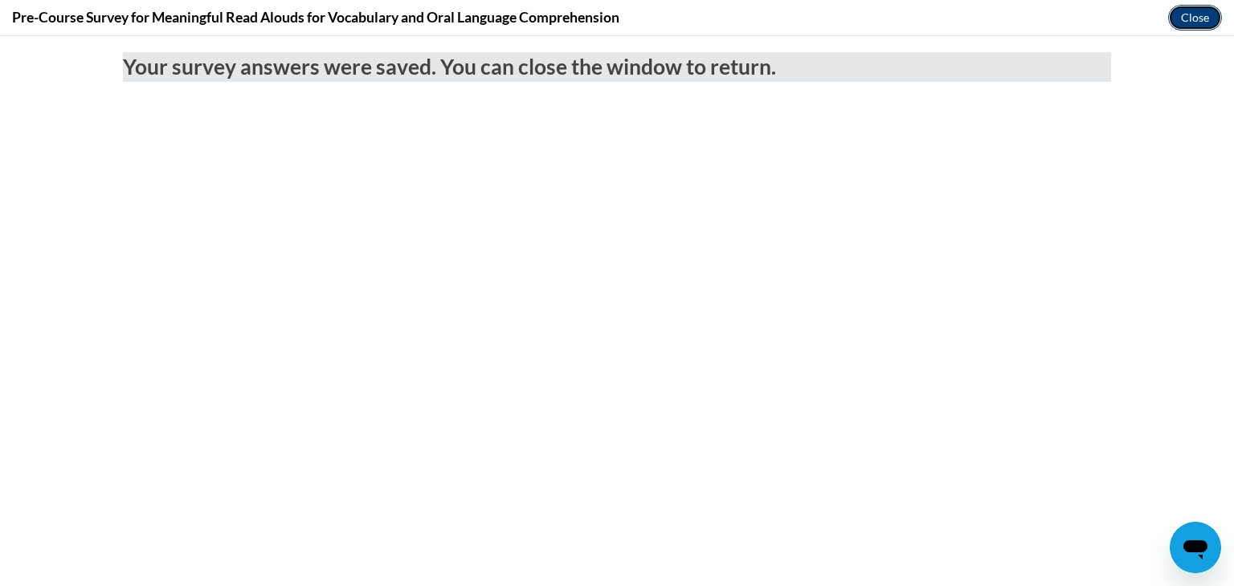
click at [1197, 20] on button "Close" at bounding box center [1195, 18] width 54 height 26
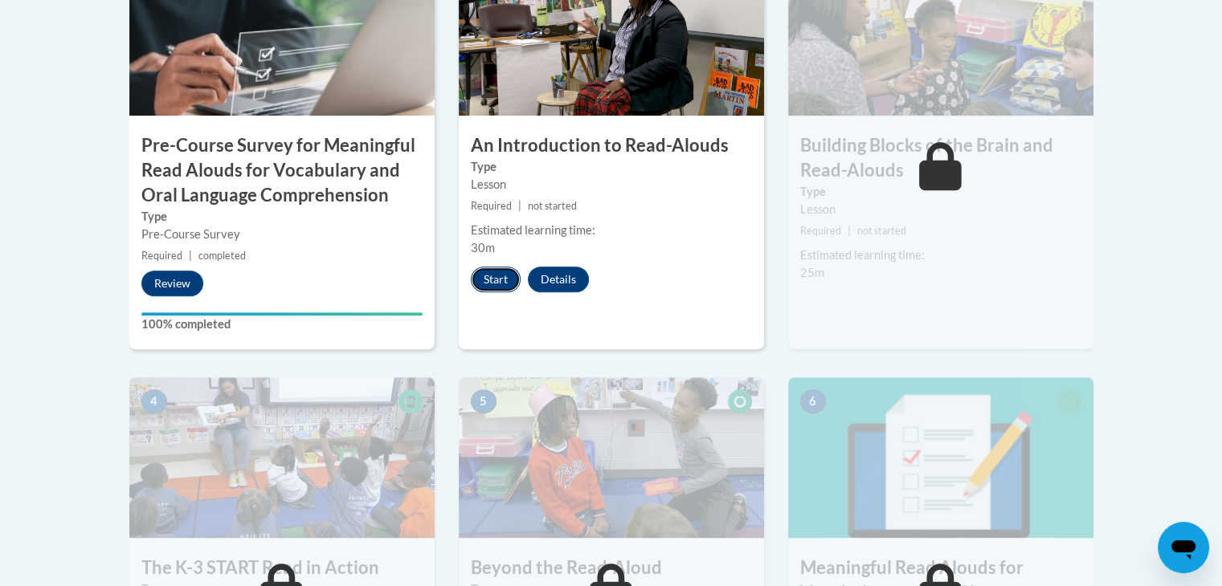
click at [493, 281] on button "Start" at bounding box center [496, 280] width 50 height 26
